Goal: Navigation & Orientation: Find specific page/section

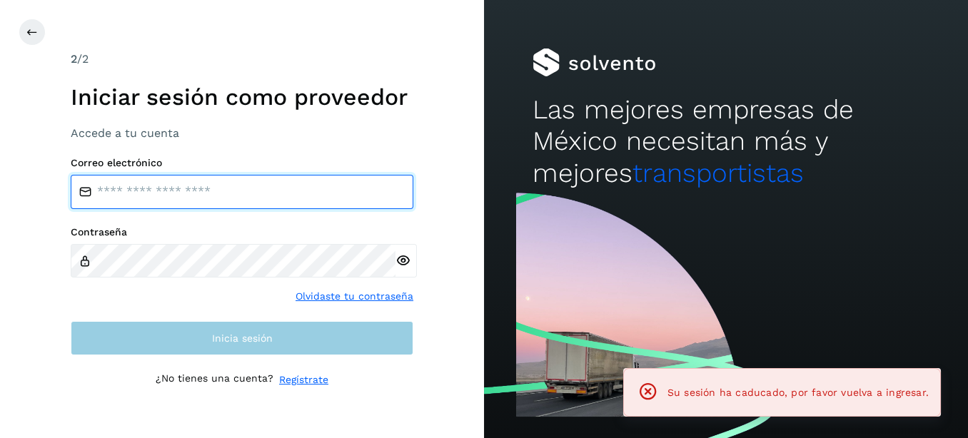
type input "**********"
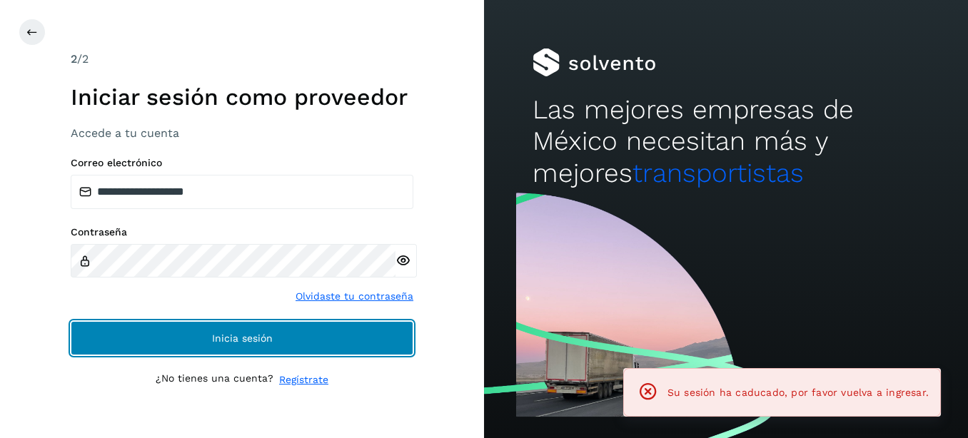
click at [201, 326] on button "Inicia sesión" at bounding box center [242, 338] width 343 height 34
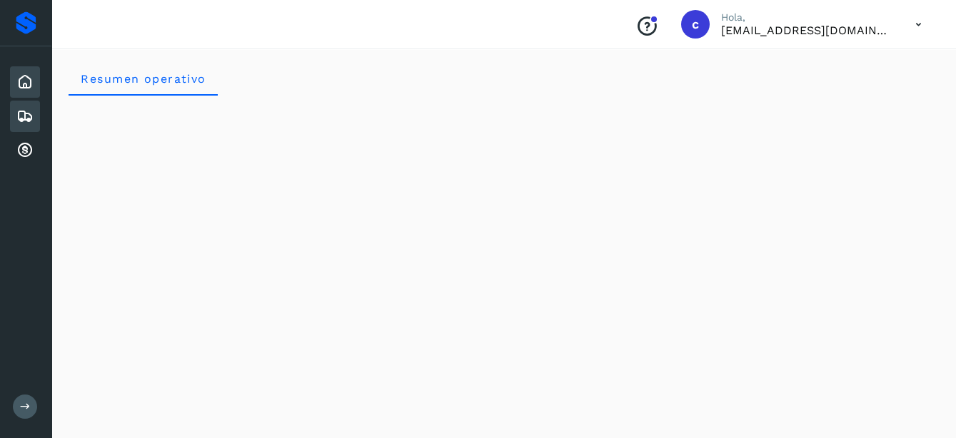
click at [19, 111] on icon at bounding box center [24, 116] width 17 height 17
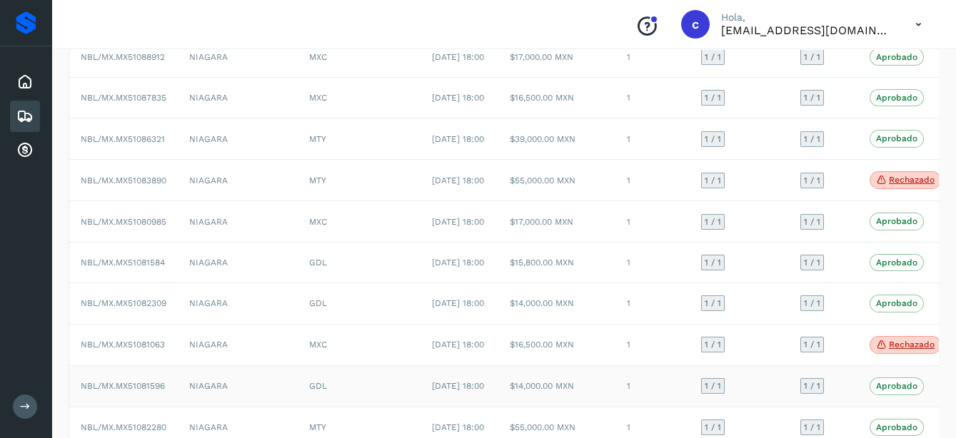
scroll to position [179, 0]
